Goal: Check status: Check status

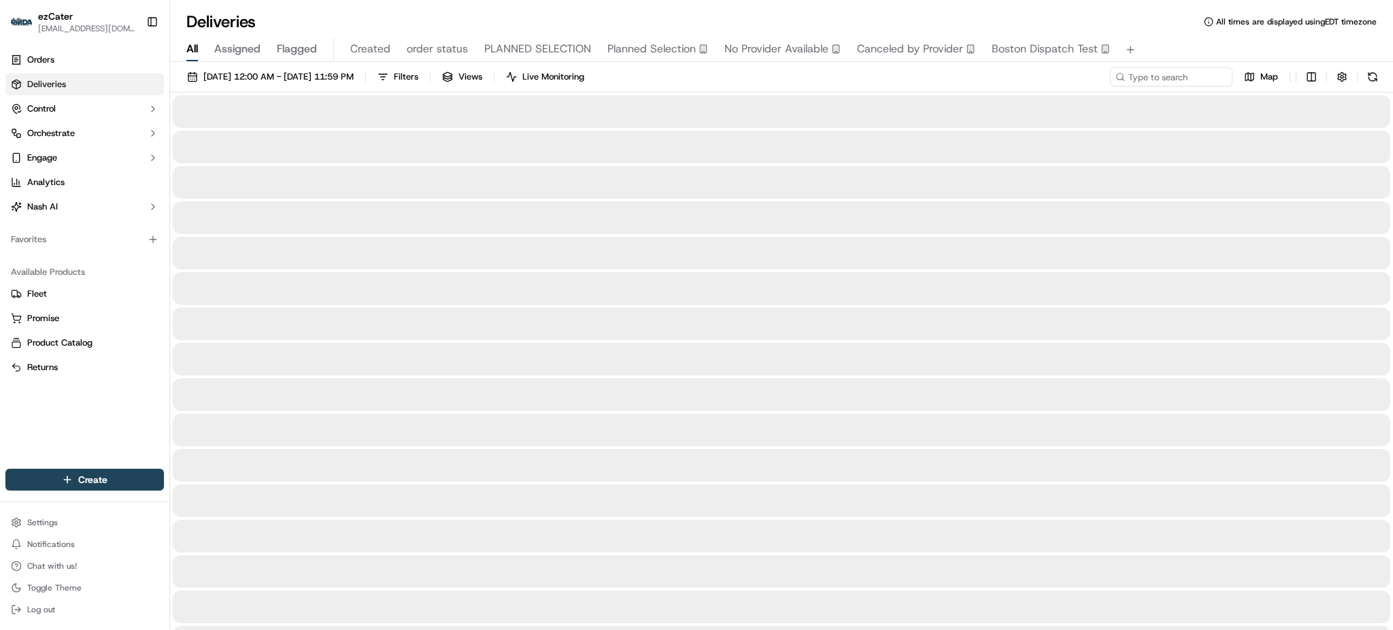
click at [195, 49] on span "All" at bounding box center [192, 49] width 12 height 16
click at [233, 71] on span "[DATE] 12:00 AM - [DATE] 11:59 PM" at bounding box center [278, 77] width 150 height 12
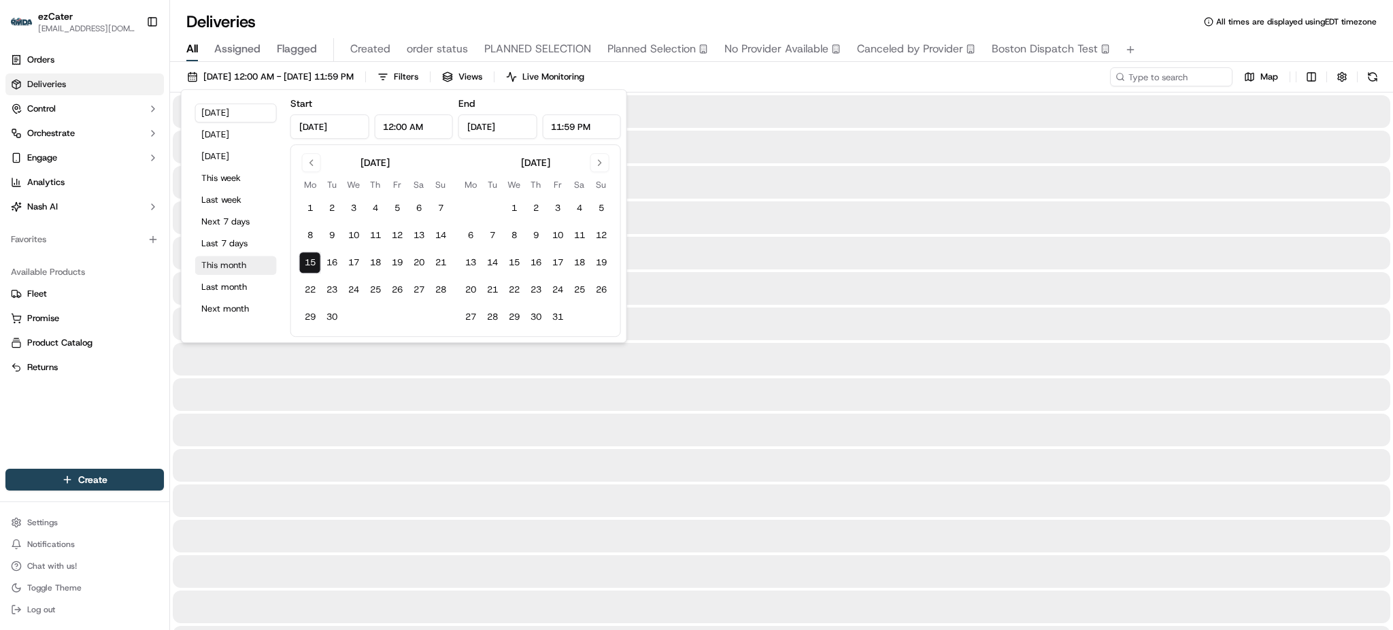
click at [226, 259] on button "This month" at bounding box center [236, 265] width 82 height 19
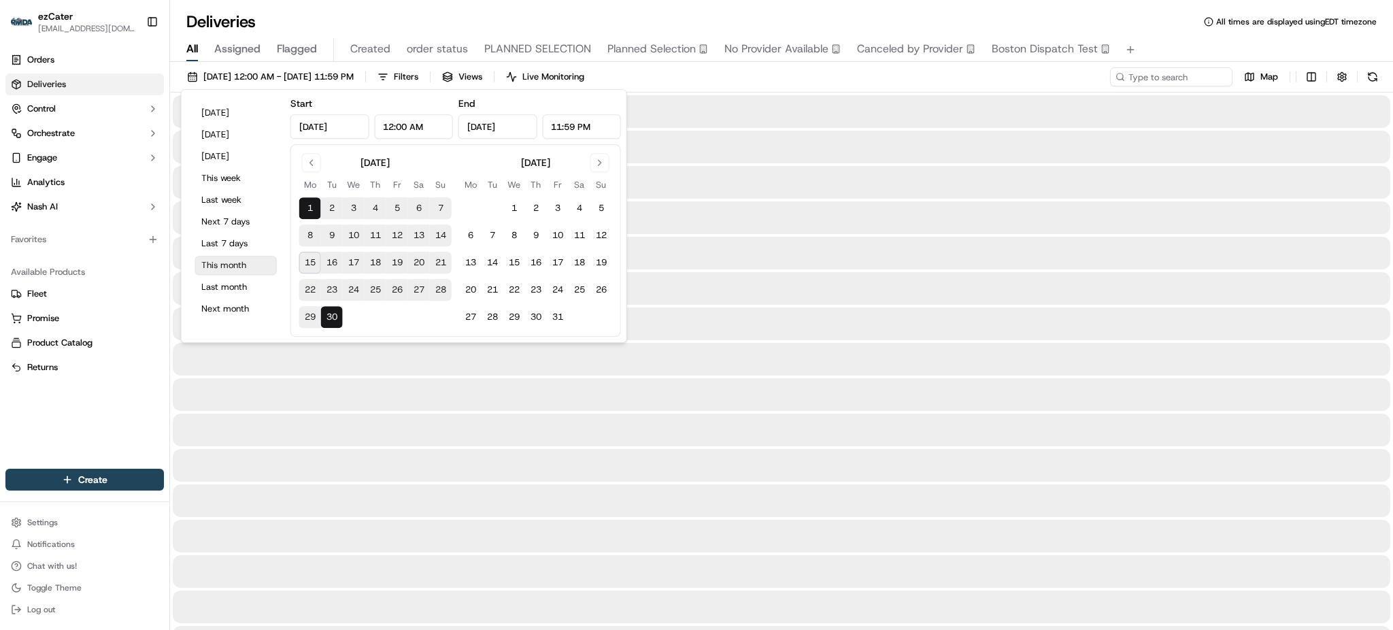
type input "[DATE]"
click at [1032, 70] on div "[DATE] 12:00 AM - [DATE] 11:59 PM Filters Views Live Monitoring Map" at bounding box center [781, 79] width 1223 height 25
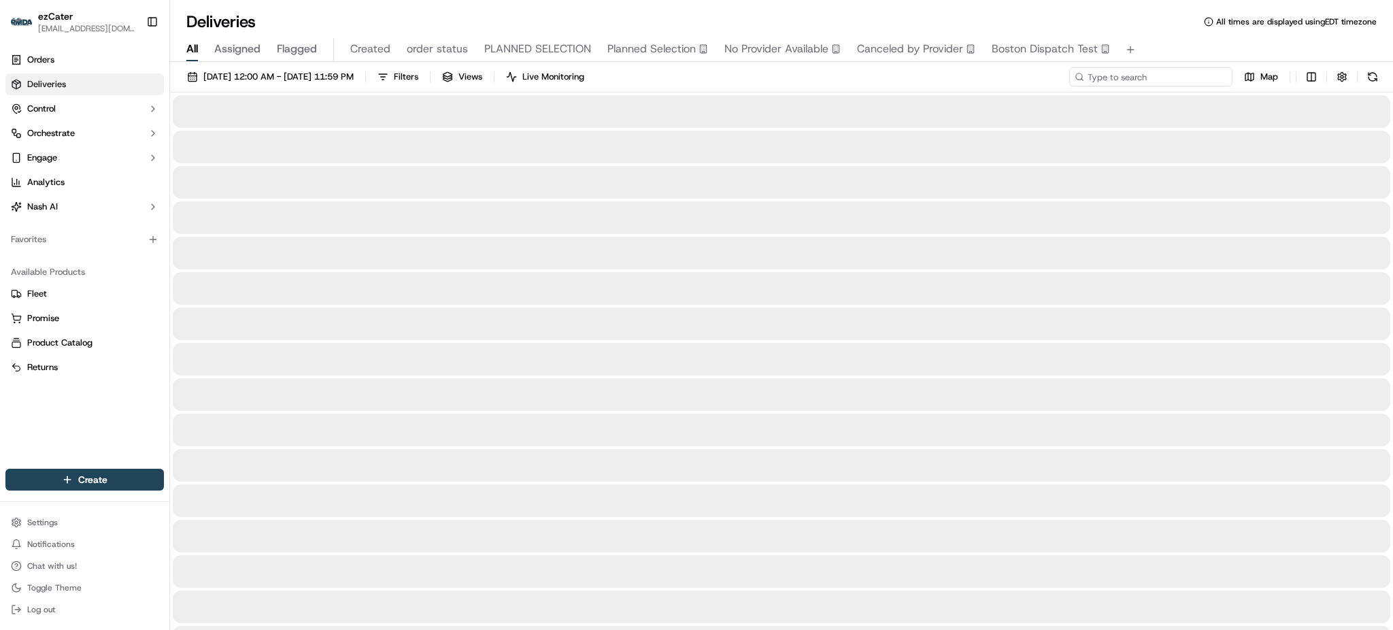
click at [1163, 79] on input at bounding box center [1150, 76] width 163 height 19
paste input "UTAY6Y"
type input "UTAY6Y"
click at [1171, 20] on div "Deliveries All times are displayed using EDT timezone" at bounding box center [781, 22] width 1223 height 22
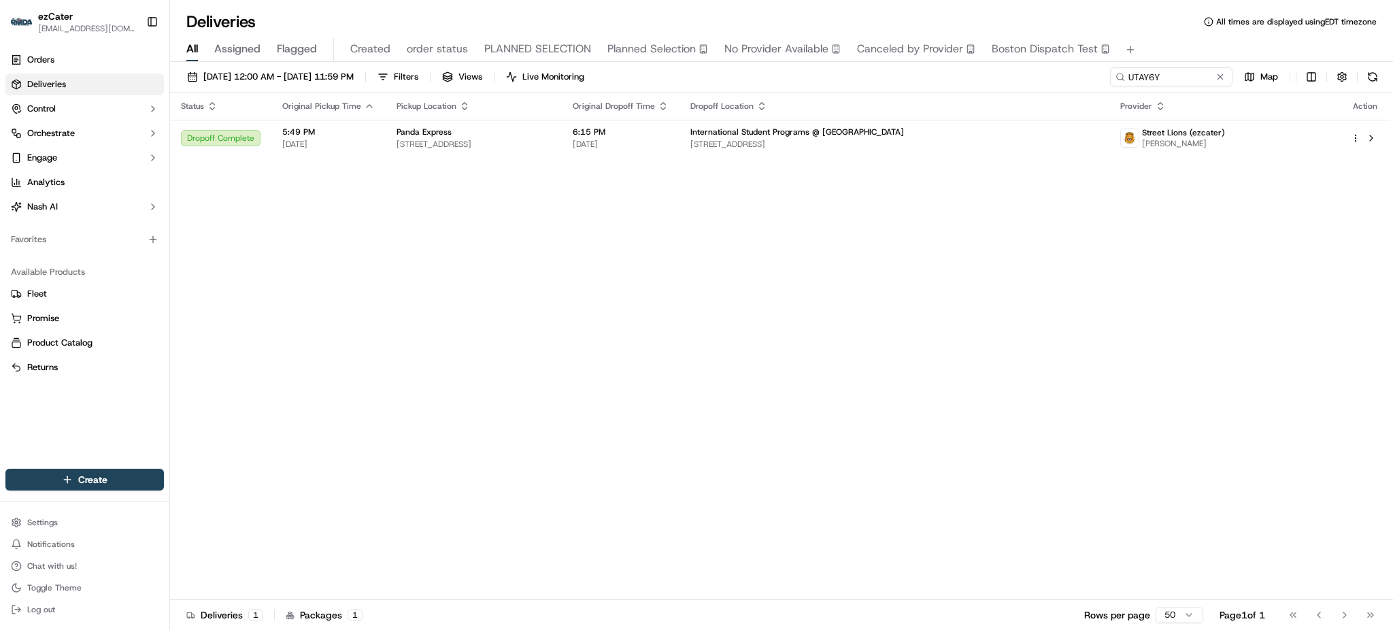
click at [1177, 330] on div "Status Original Pickup Time Pickup Location Original Dropoff Time Dropoff Locat…" at bounding box center [780, 346] width 1220 height 507
click at [797, 157] on div "Status Original Pickup Time Pickup Location Original Dropoff Time Dropoff Locat…" at bounding box center [780, 346] width 1220 height 507
click at [669, 139] on span "[DATE]" at bounding box center [621, 144] width 96 height 11
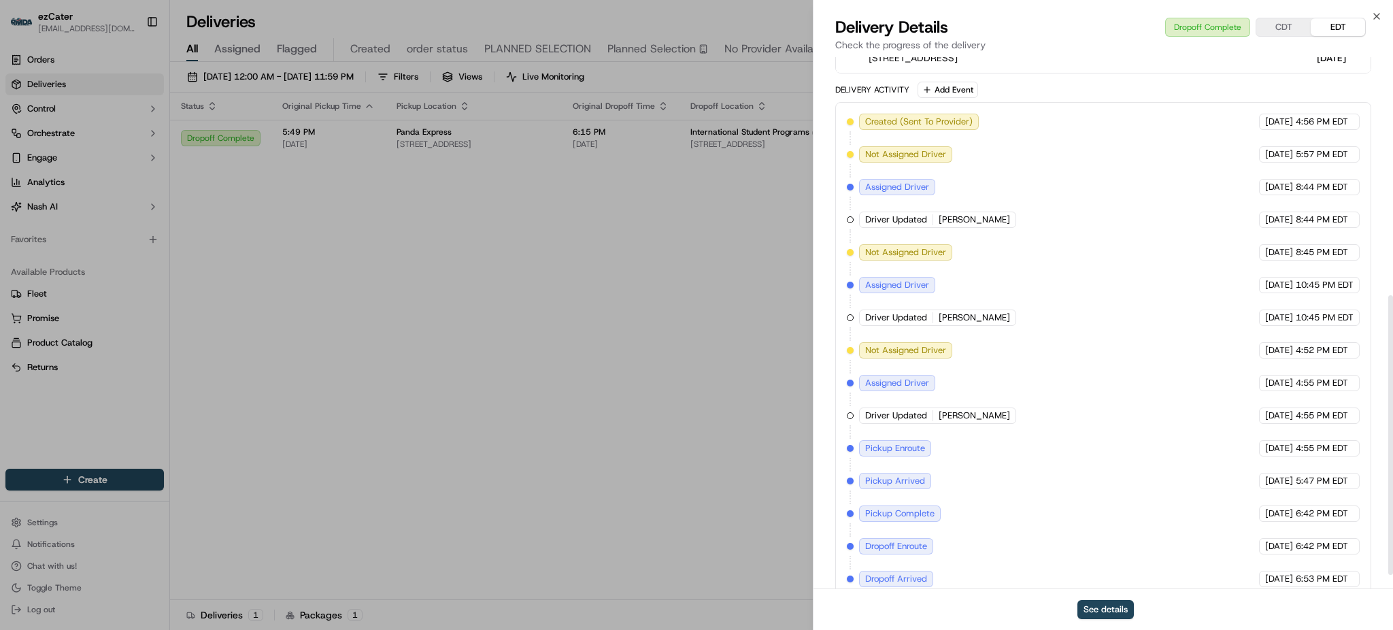
scroll to position [453, 0]
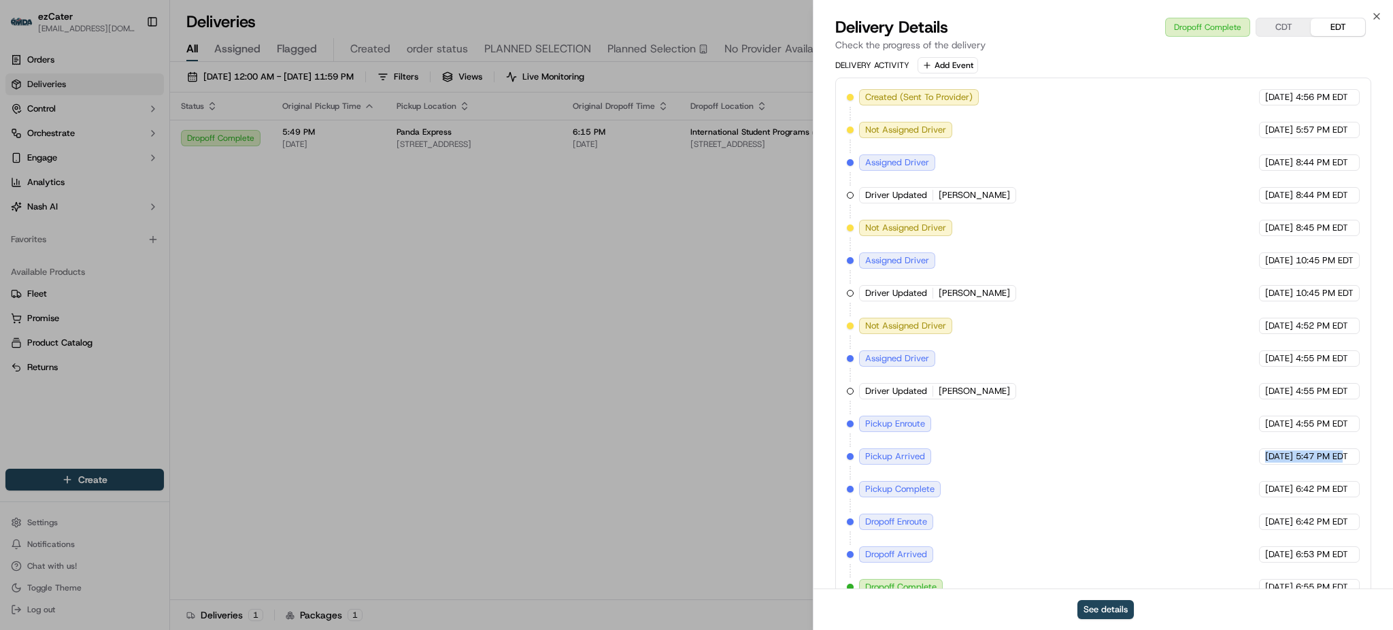
drag, startPoint x: 1160, startPoint y: 454, endPoint x: 1343, endPoint y: 456, distance: 183.0
click at [1343, 456] on div "Created (Sent To Provider) Street Lions (ezcater) [DATE] 4:56 PM EDT Not Assign…" at bounding box center [1103, 342] width 513 height 506
drag, startPoint x: 1203, startPoint y: 494, endPoint x: 1324, endPoint y: 495, distance: 120.4
click at [1324, 495] on div "Created (Sent To Provider) Street Lions (ezcater) [DATE] 4:56 PM EDT Not Assign…" at bounding box center [1103, 342] width 513 height 506
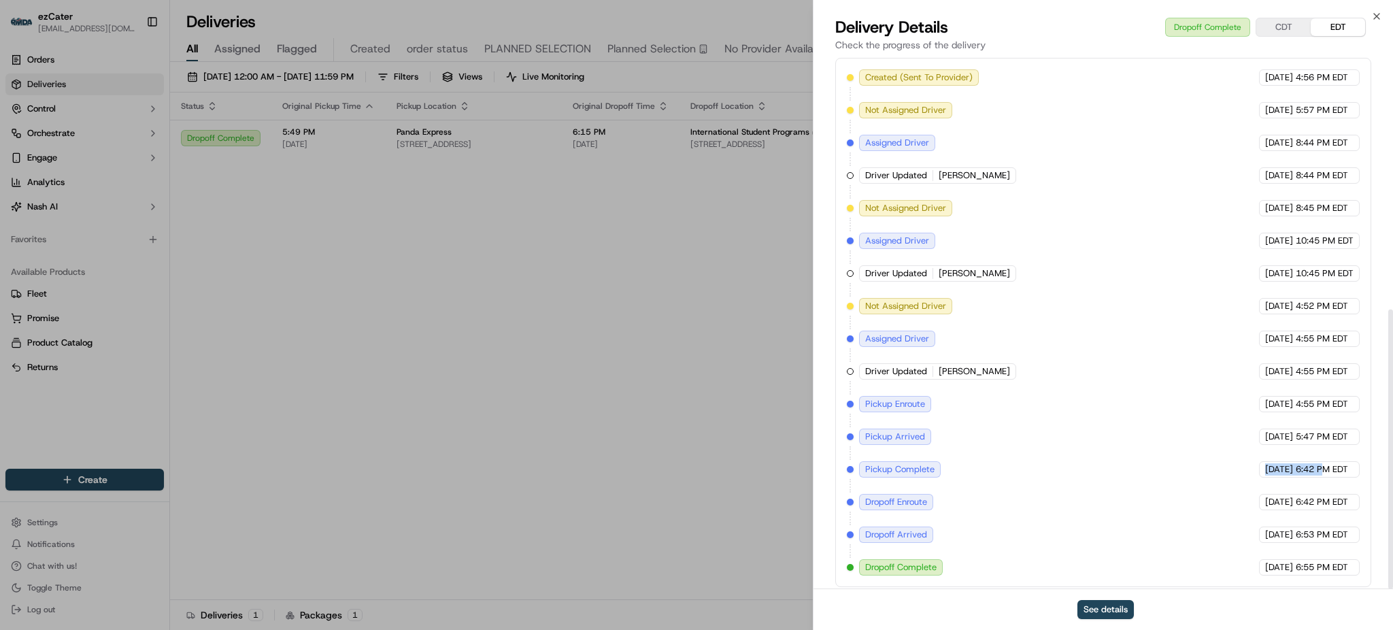
scroll to position [480, 0]
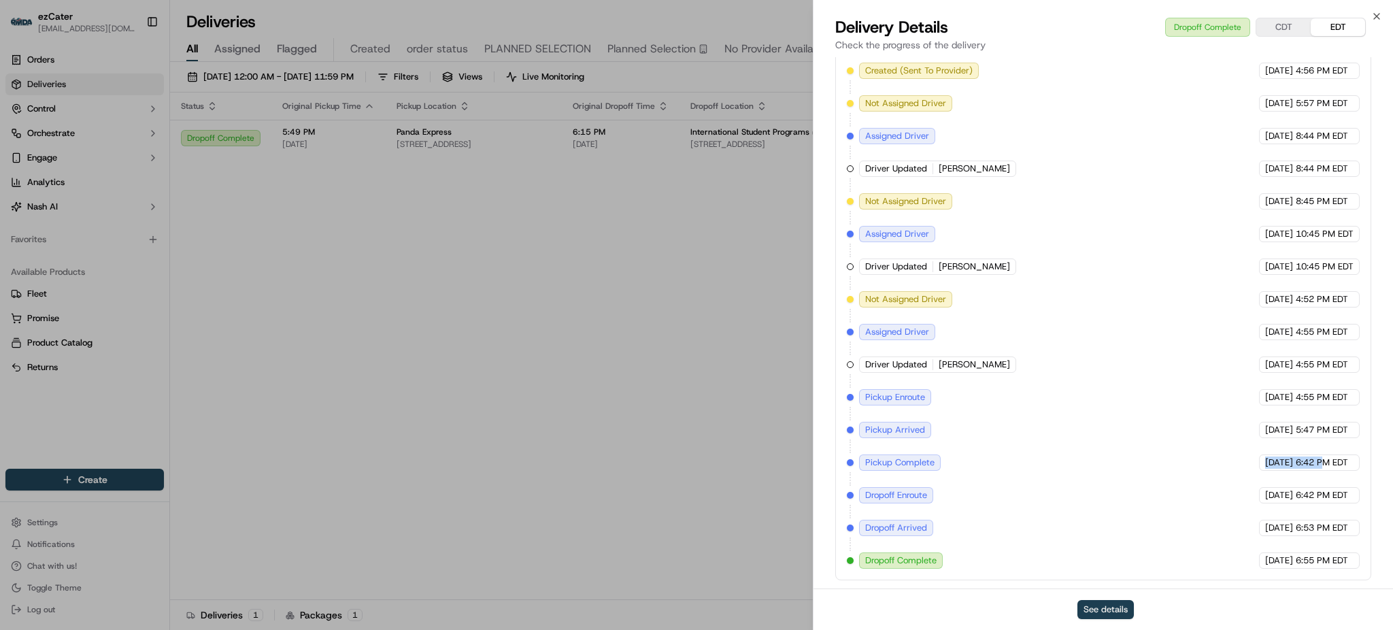
click at [1108, 609] on button "See details" at bounding box center [1105, 609] width 56 height 19
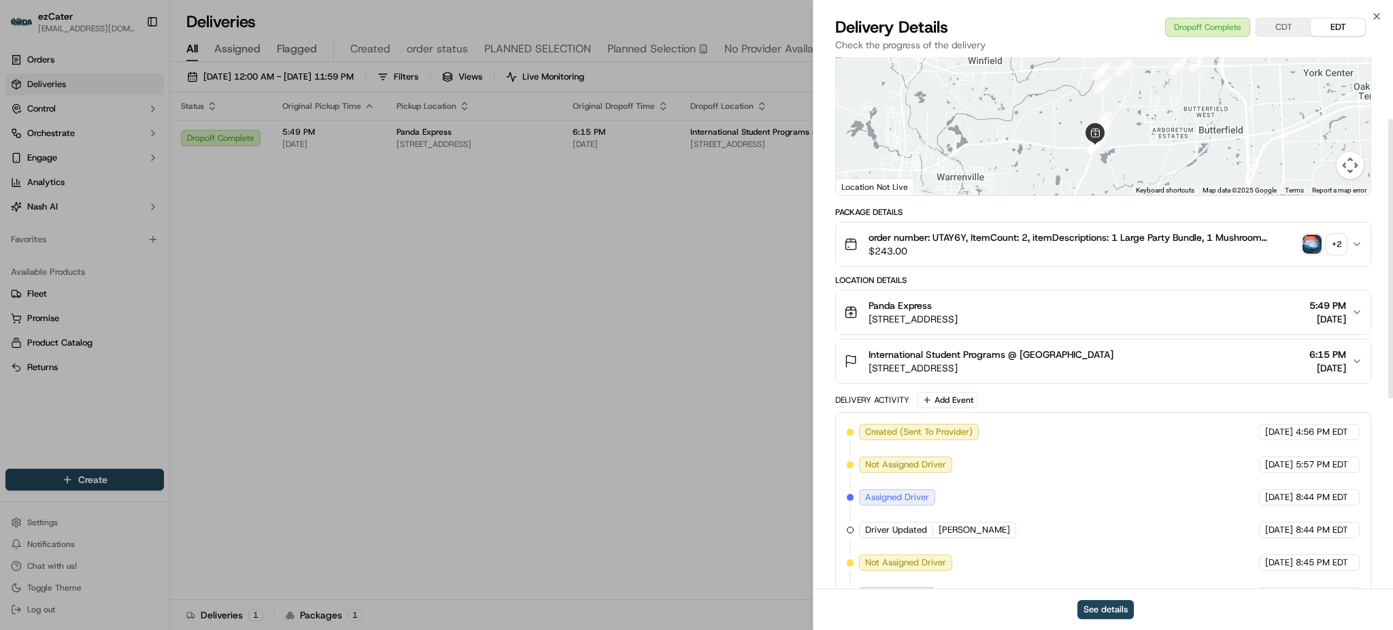
scroll to position [117, 0]
click at [1122, 396] on div "Delivery Activity Add Event" at bounding box center [1103, 401] width 536 height 16
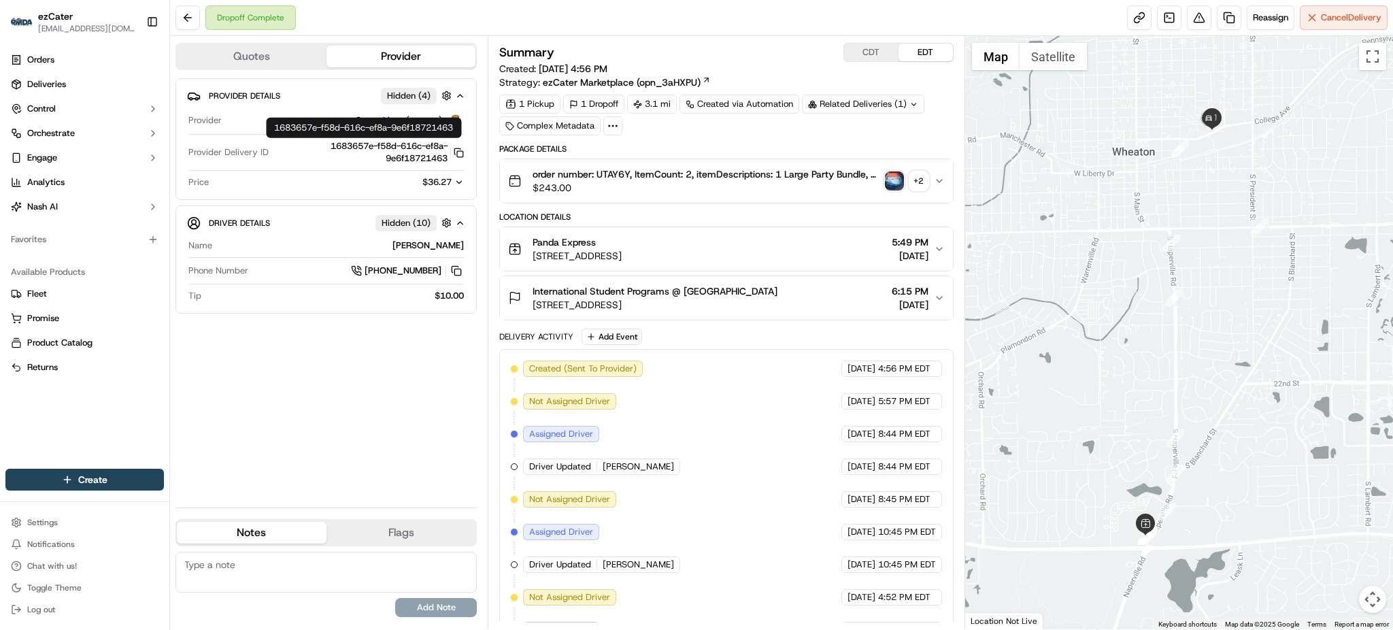
click at [454, 178] on icon "button" at bounding box center [459, 183] width 10 height 10
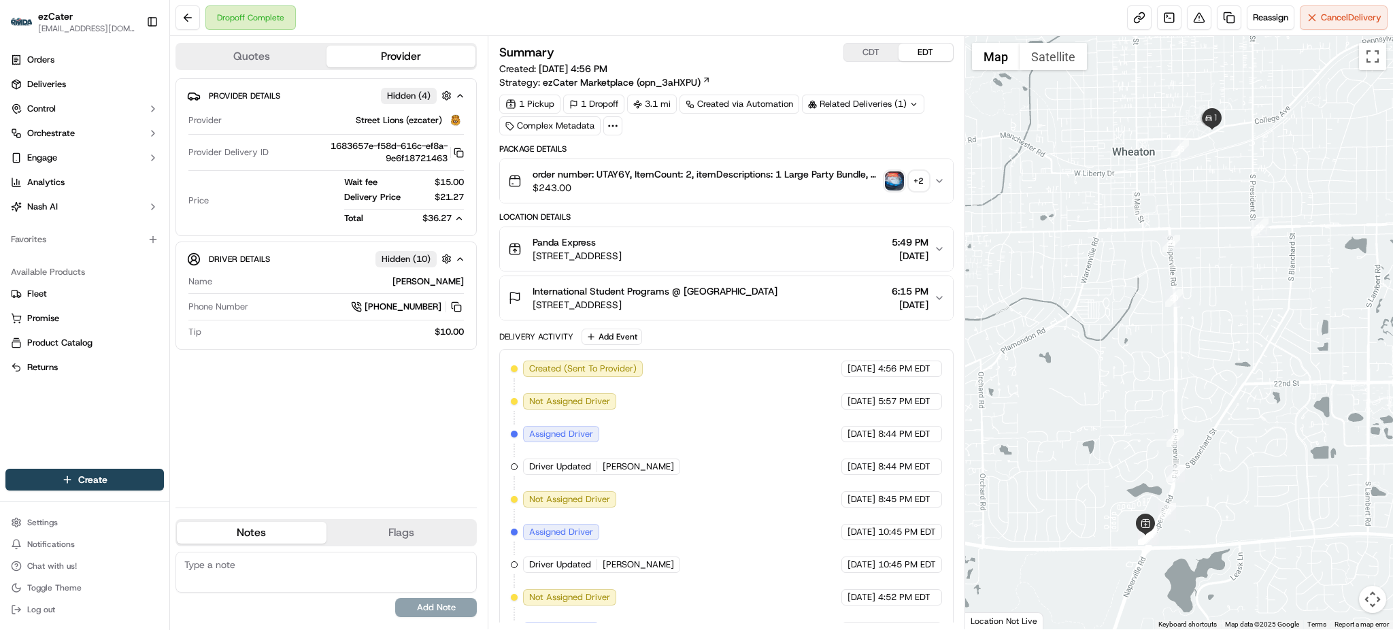
click at [440, 413] on div "Provider Details Hidden ( 4 ) Provider Street Lions (ezcater) Provider Delivery…" at bounding box center [325, 287] width 301 height 418
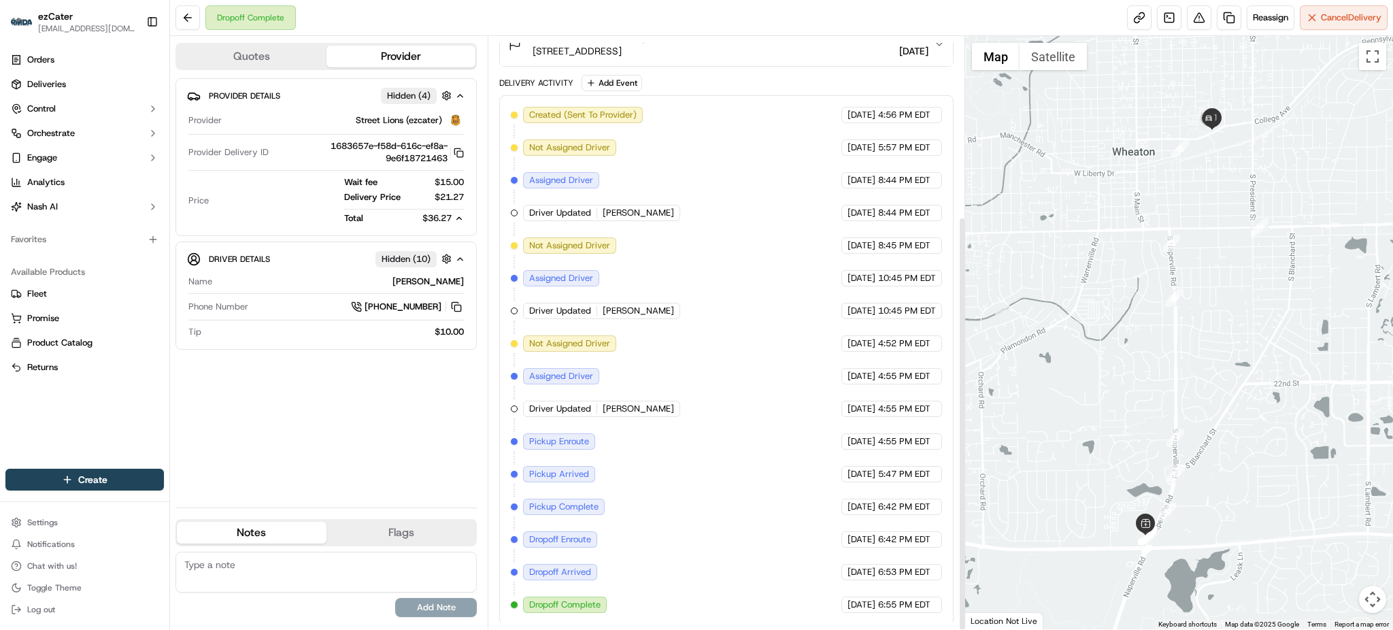
scroll to position [256, 0]
click at [888, 506] on span "6:42 PM EDT" at bounding box center [904, 505] width 52 height 12
drag, startPoint x: 353, startPoint y: 457, endPoint x: 372, endPoint y: 463, distance: 20.0
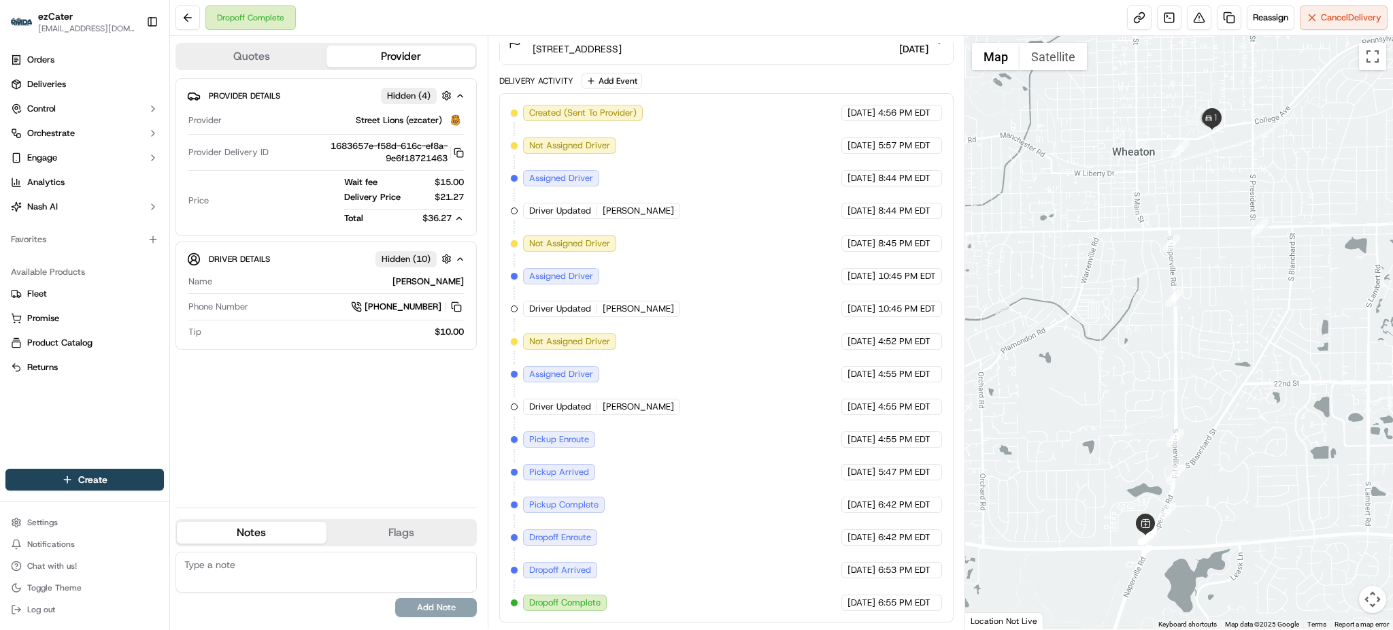
click at [354, 457] on div "Provider Details Hidden ( 4 ) Provider Street Lions (ezcater) Provider Delivery…" at bounding box center [325, 287] width 301 height 418
